Goal: Information Seeking & Learning: Compare options

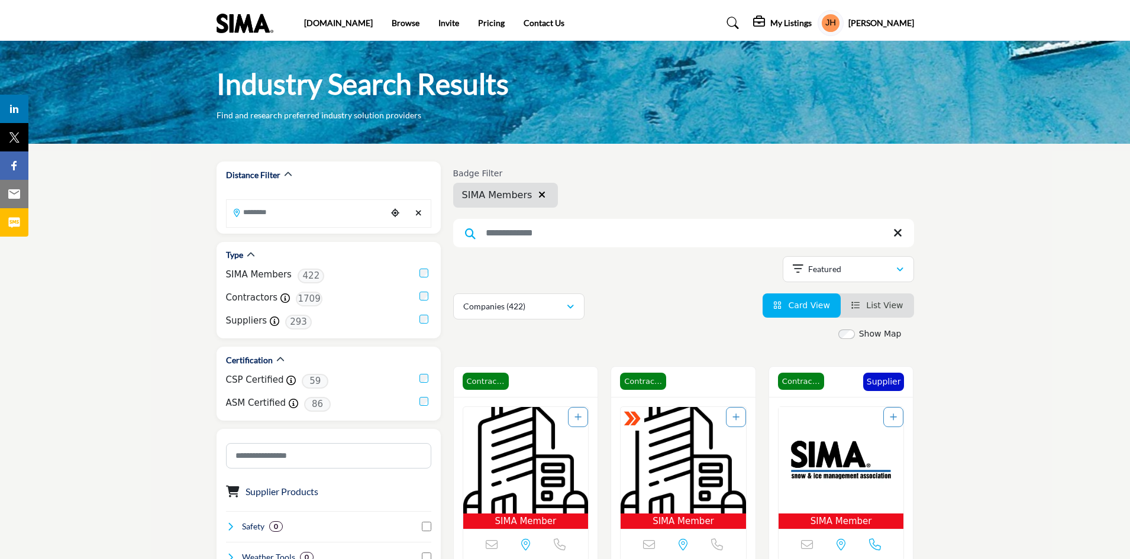
click at [649, 246] on div "Searched Results Categories Apply Categories" at bounding box center [683, 234] width 461 height 30
click at [652, 235] on input "Search Keyword" at bounding box center [683, 233] width 461 height 28
type input "*********"
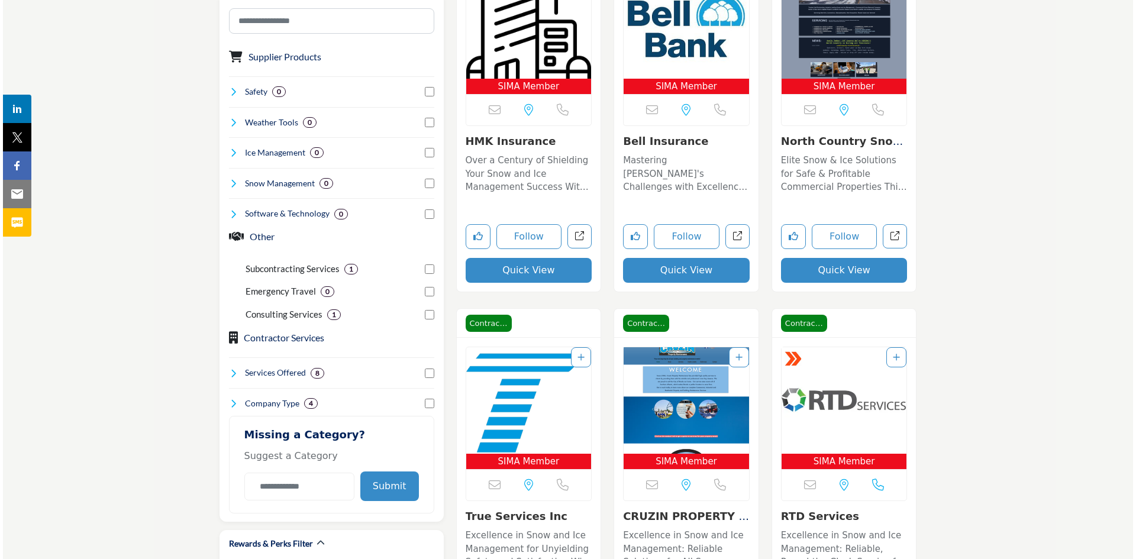
scroll to position [414, 0]
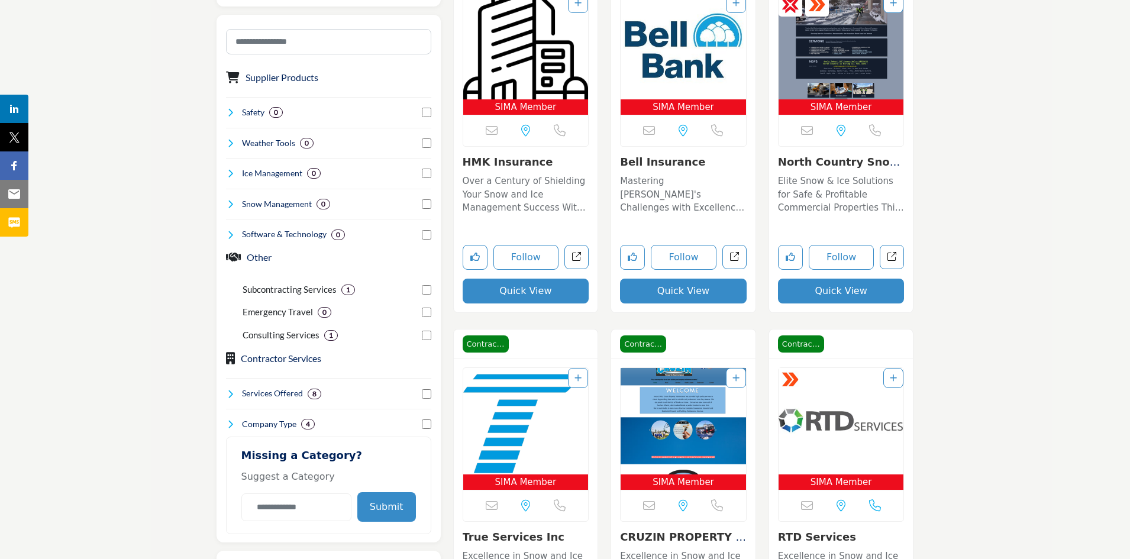
click at [468, 294] on button "Quick View" at bounding box center [526, 291] width 127 height 25
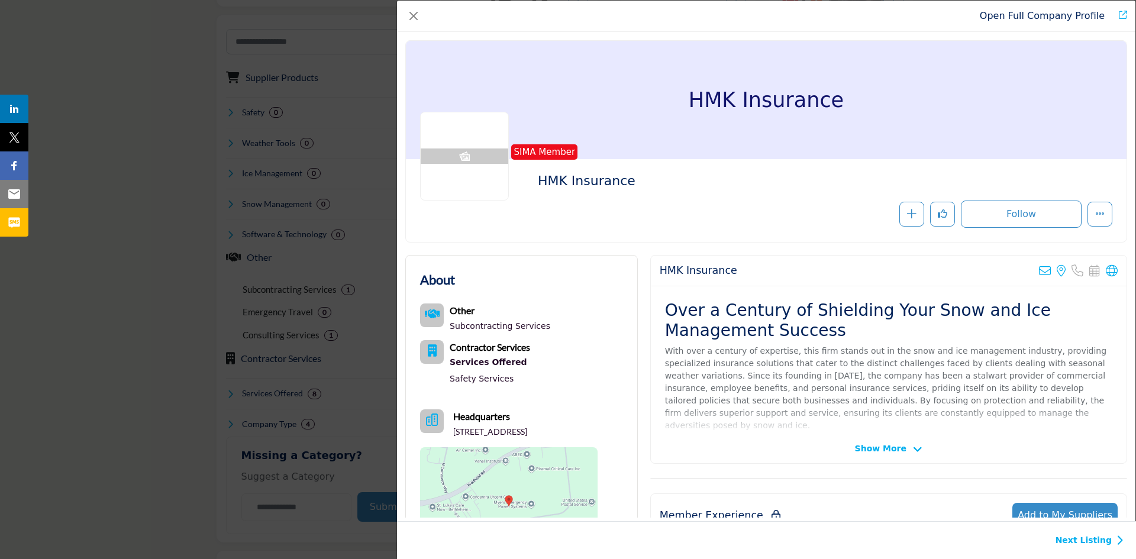
click at [853, 448] on div "Show More" at bounding box center [889, 449] width 476 height 12
click at [860, 446] on span "Show More" at bounding box center [880, 449] width 51 height 12
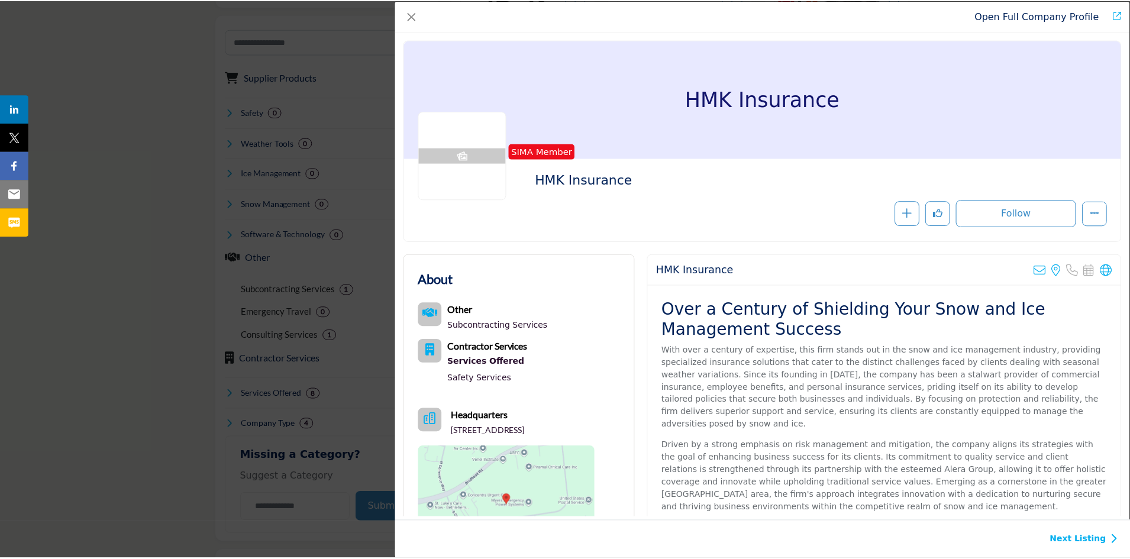
scroll to position [0, 0]
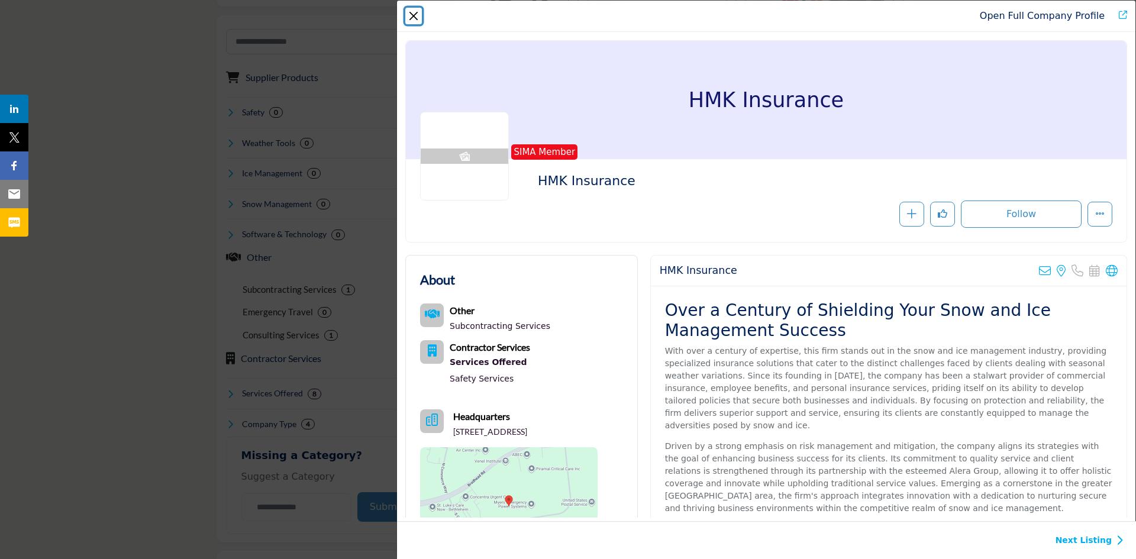
click at [418, 12] on button "Close" at bounding box center [413, 16] width 17 height 17
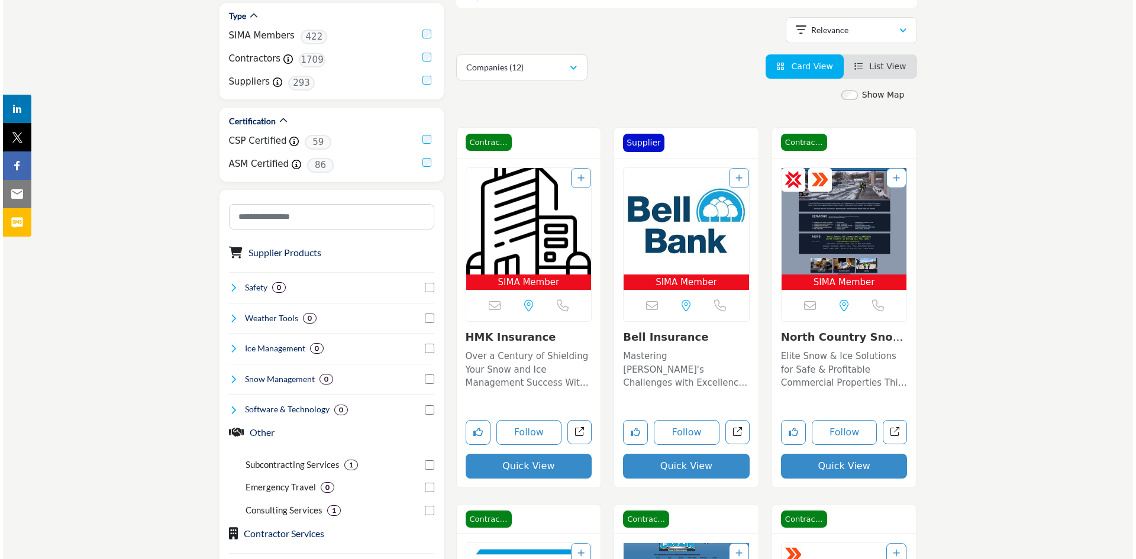
scroll to position [237, 0]
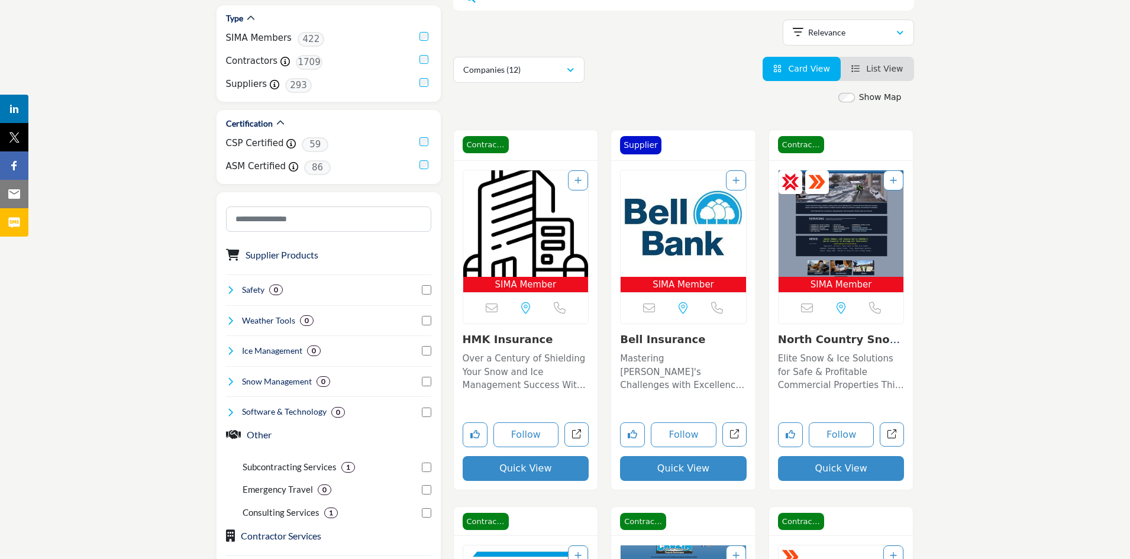
click at [708, 455] on div "Follow Following View full profile in new tab. Quick View" at bounding box center [683, 438] width 127 height 86
click at [709, 457] on button "Quick View" at bounding box center [683, 468] width 127 height 25
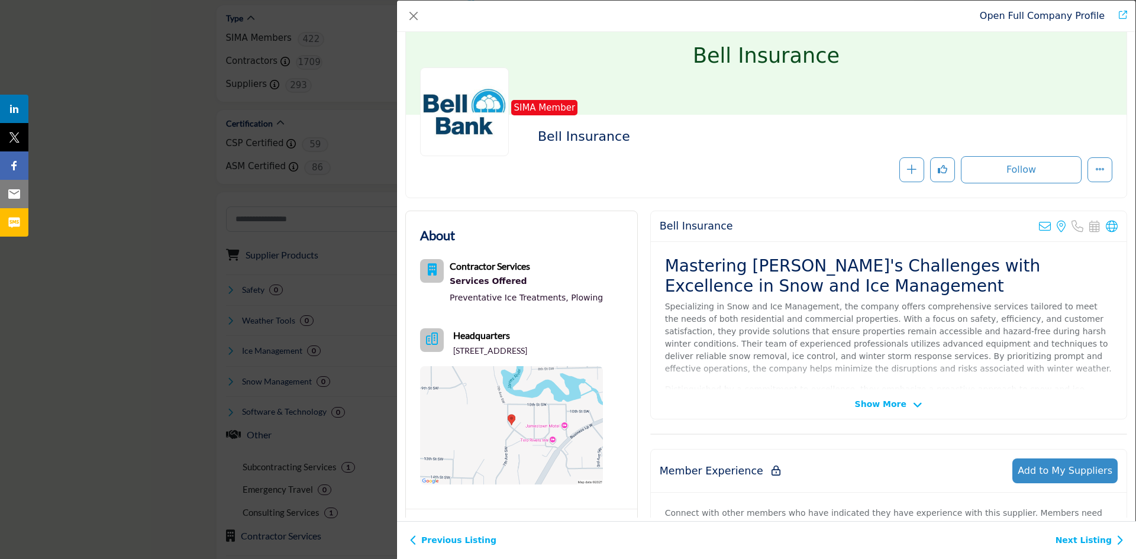
scroll to position [0, 0]
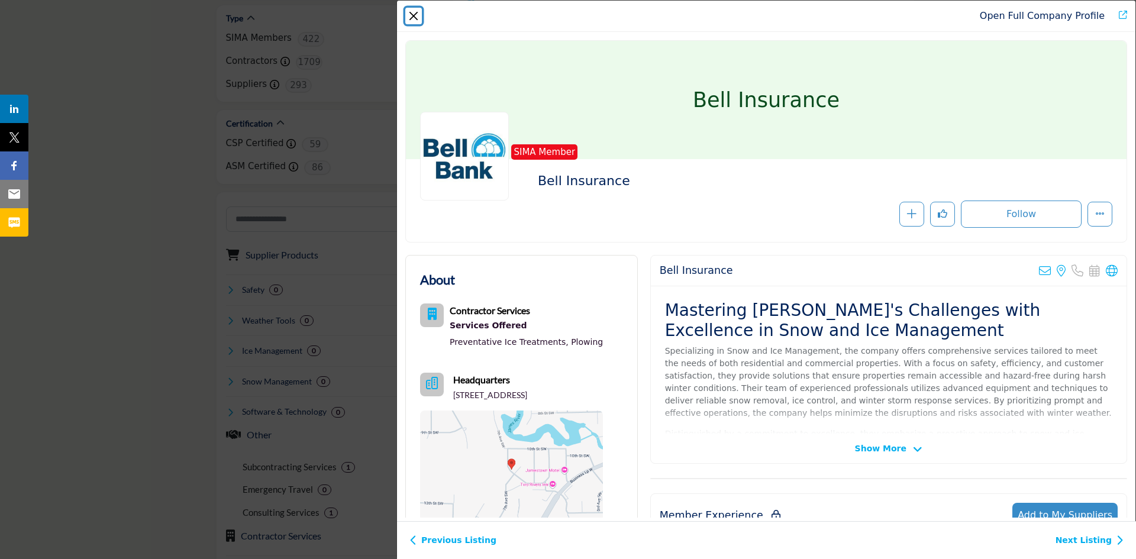
click at [406, 11] on button "Close" at bounding box center [413, 16] width 17 height 17
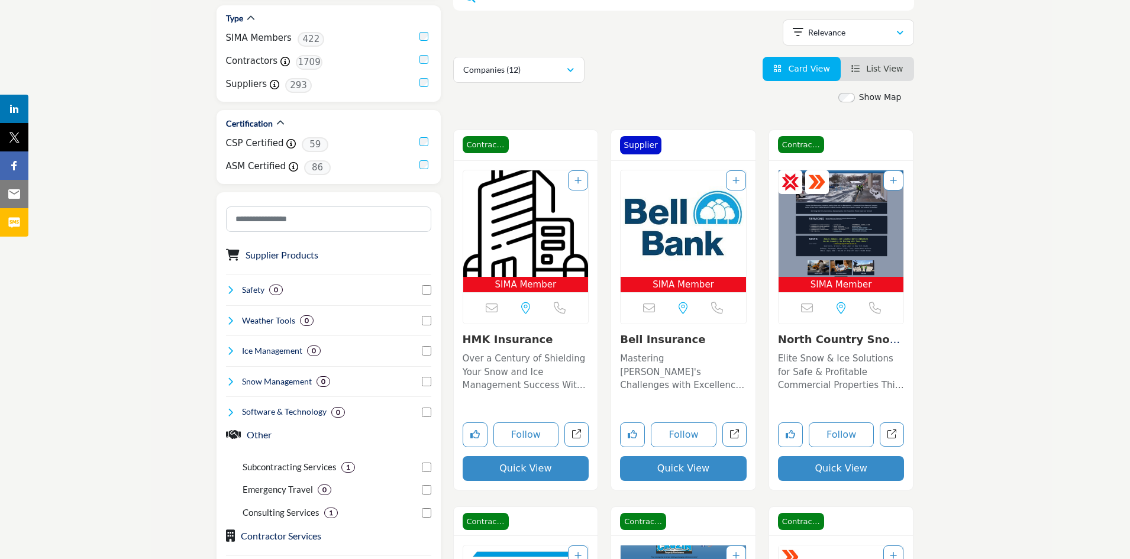
click at [826, 467] on button "Quick View" at bounding box center [841, 468] width 127 height 25
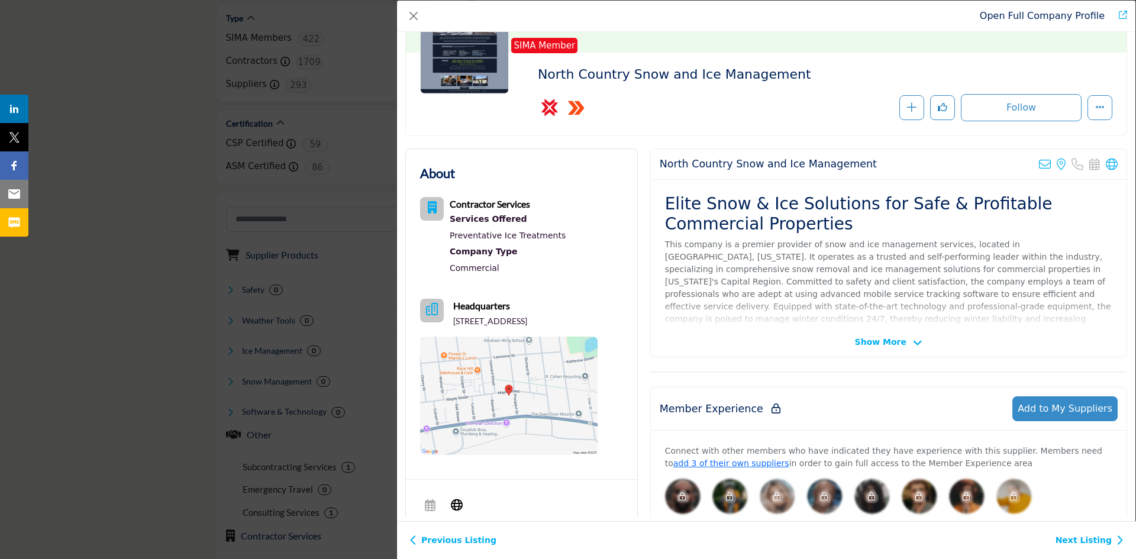
scroll to position [118, 0]
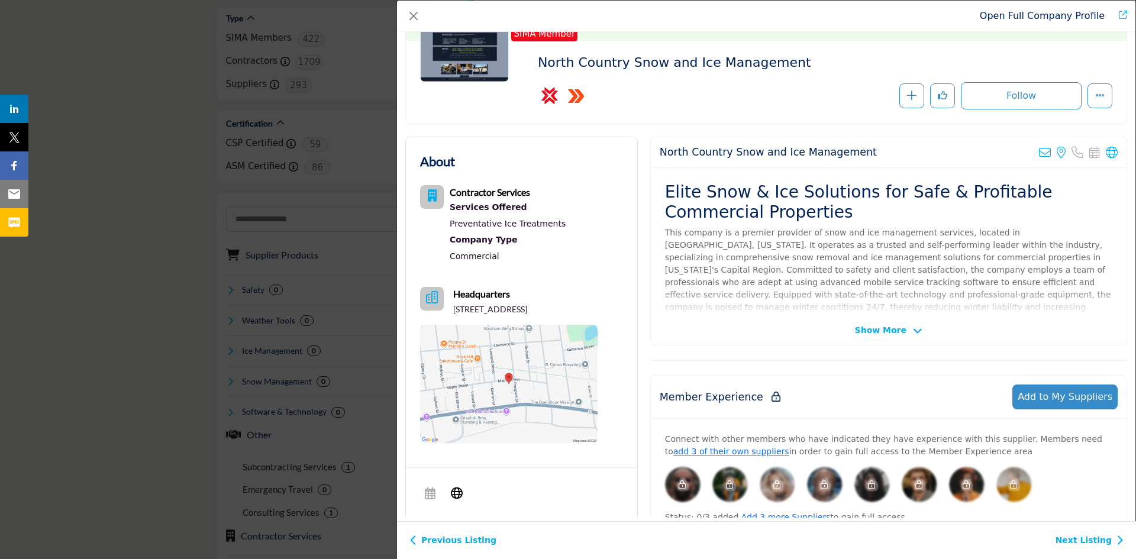
click at [894, 328] on span "Show More" at bounding box center [880, 330] width 51 height 12
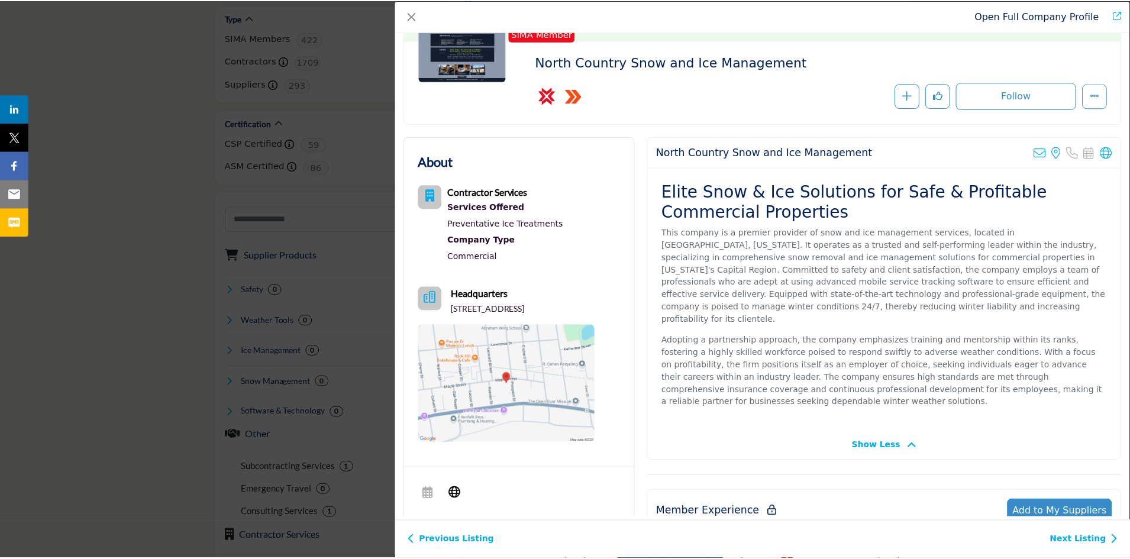
scroll to position [0, 0]
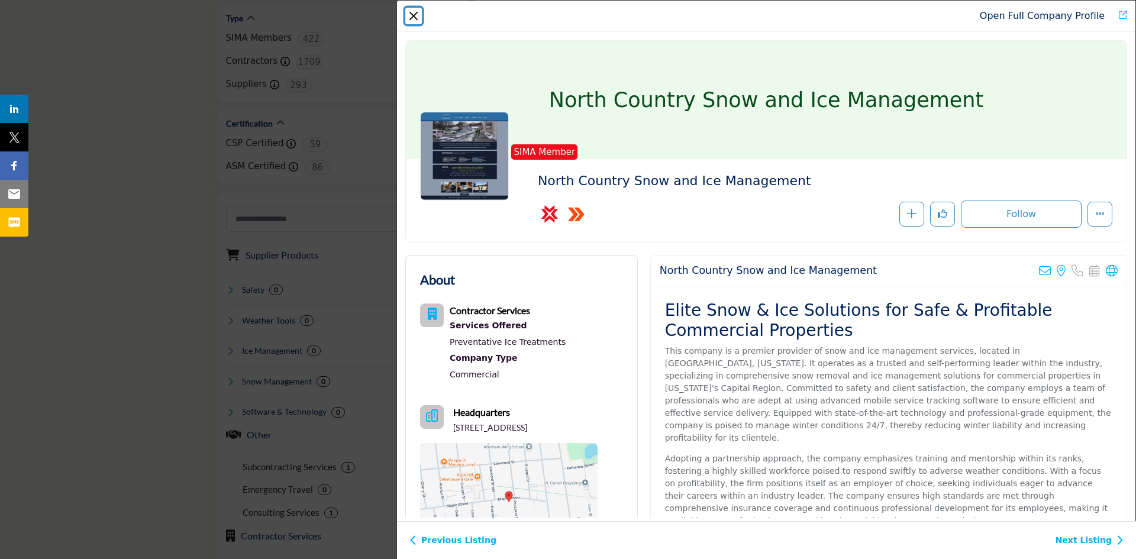
click at [412, 14] on button "Close" at bounding box center [413, 16] width 17 height 17
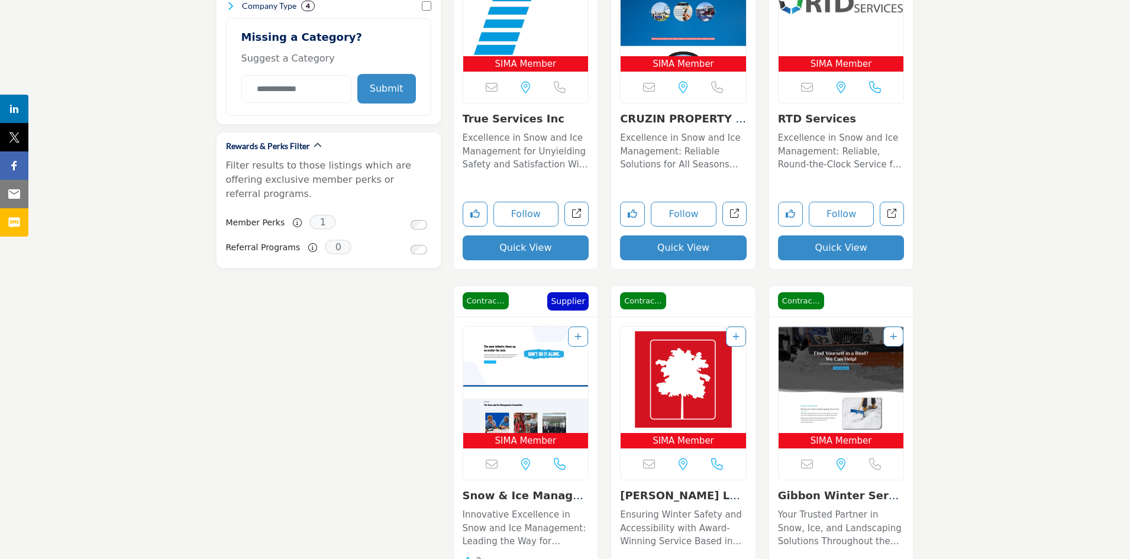
scroll to position [710, 0]
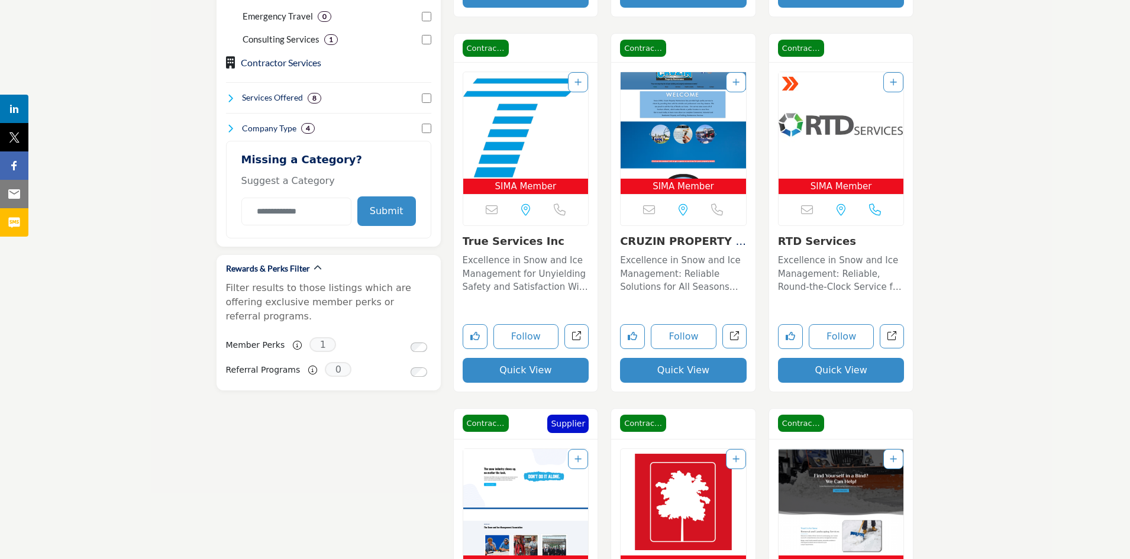
click at [529, 370] on button "Quick View" at bounding box center [526, 370] width 127 height 25
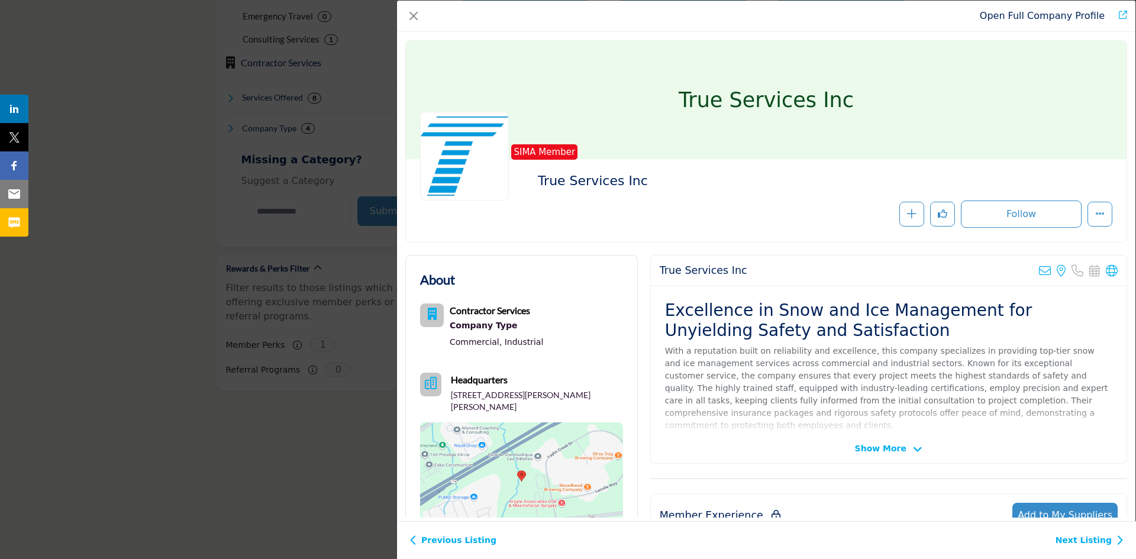
click at [896, 451] on span "Show More" at bounding box center [880, 449] width 51 height 12
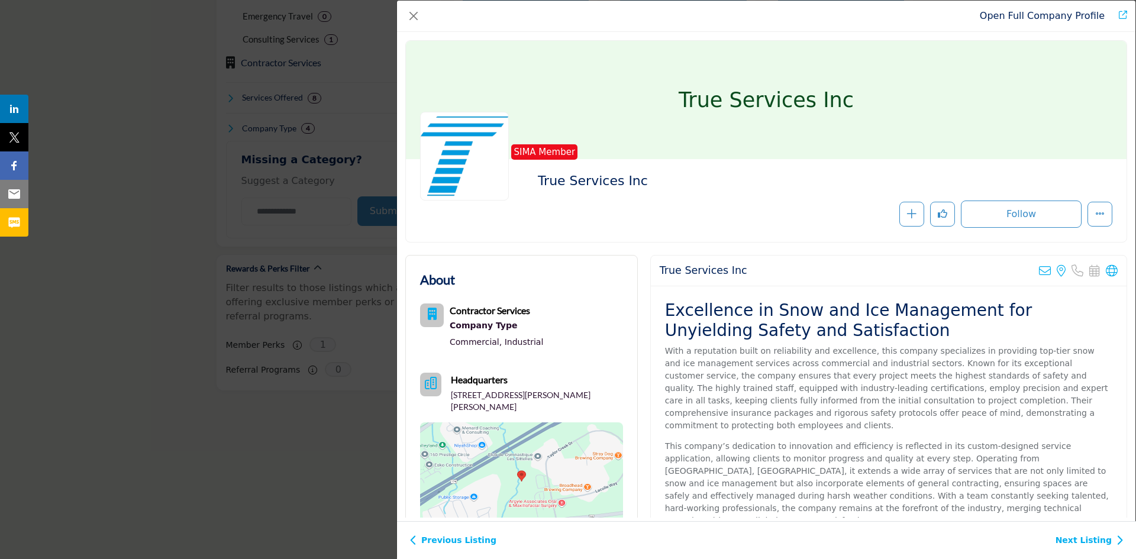
click at [404, 20] on div "Open Full Company Profile" at bounding box center [766, 16] width 739 height 31
click at [244, 349] on div "Open Full Company Profile True Services Inc SIMA Member Follow Recommend" at bounding box center [568, 279] width 1136 height 559
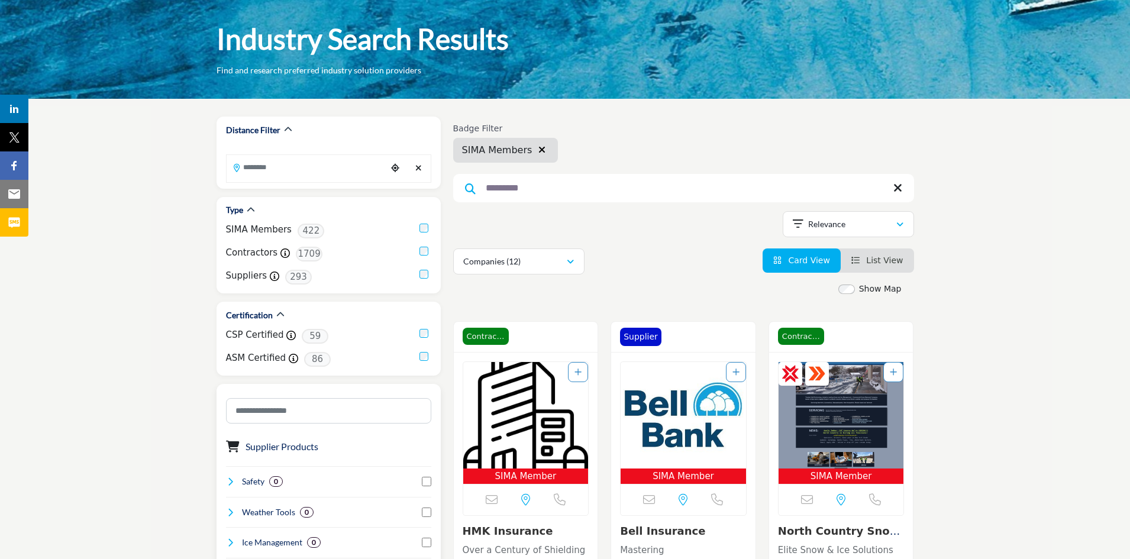
scroll to position [0, 0]
